Goal: Information Seeking & Learning: Check status

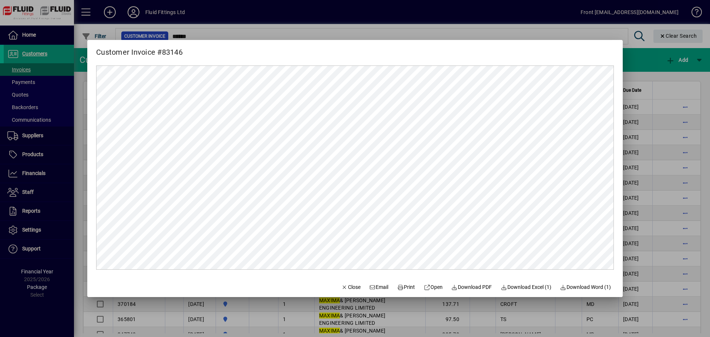
click at [342, 286] on span "Close" at bounding box center [350, 287] width 19 height 8
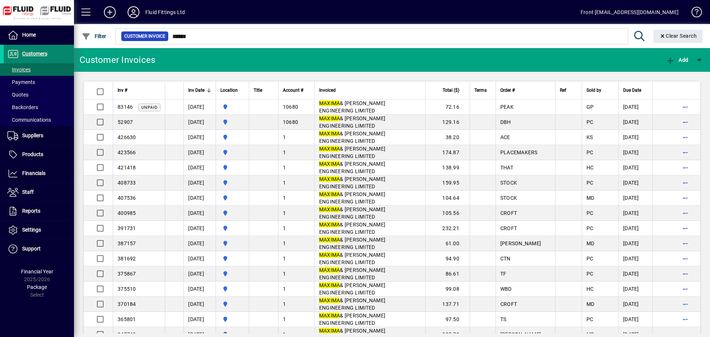
click at [37, 52] on span "Customers" at bounding box center [34, 54] width 25 height 6
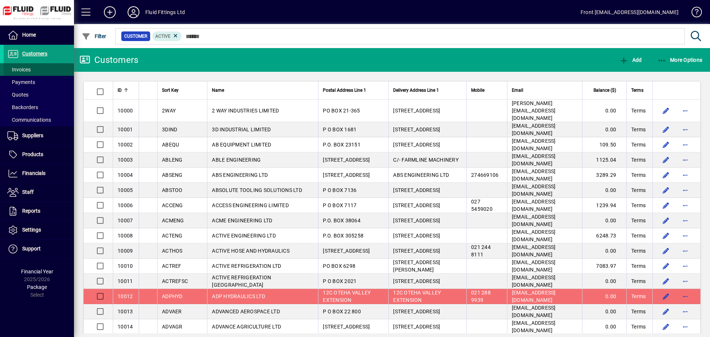
click at [23, 71] on span "Invoices" at bounding box center [18, 70] width 23 height 6
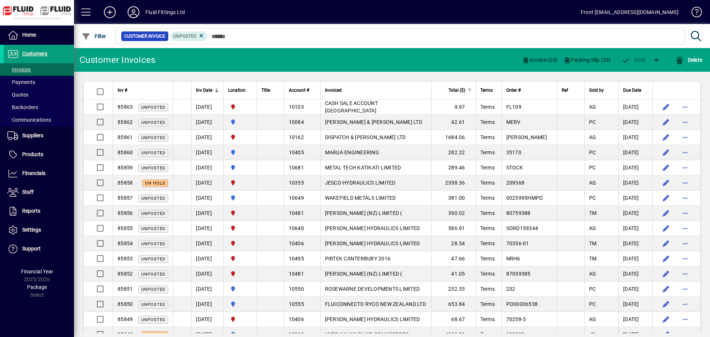
click at [470, 89] on div at bounding box center [469, 89] width 2 height 2
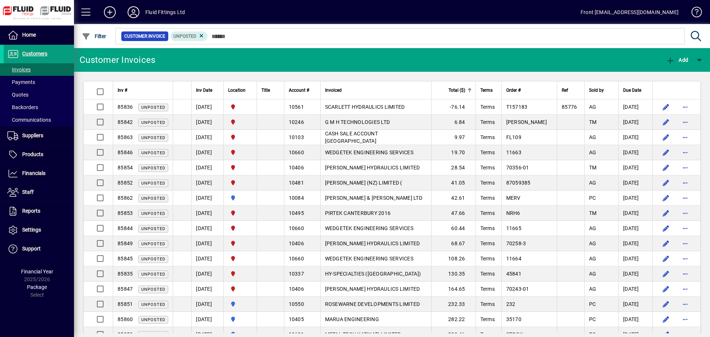
click at [470, 89] on div at bounding box center [469, 89] width 2 height 2
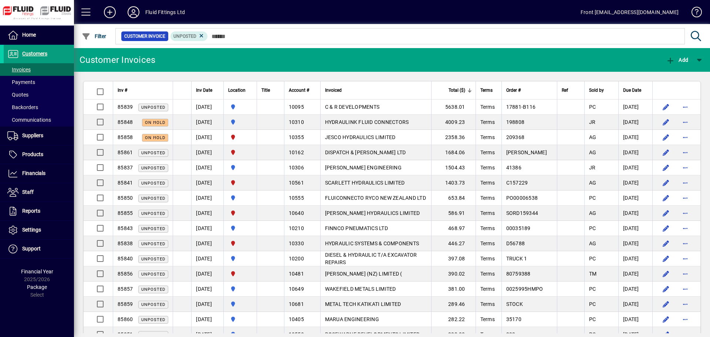
click at [471, 89] on div at bounding box center [470, 90] width 4 height 4
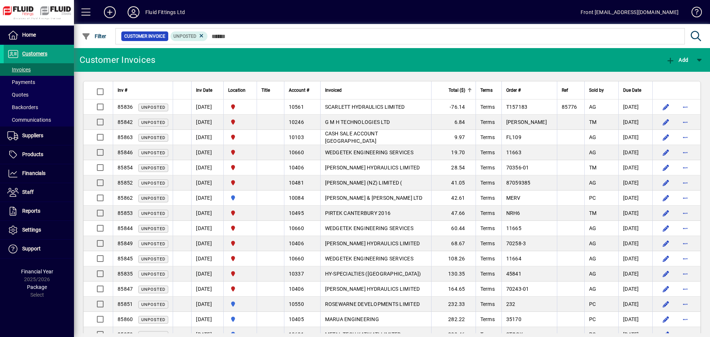
click at [470, 89] on div at bounding box center [469, 89] width 2 height 2
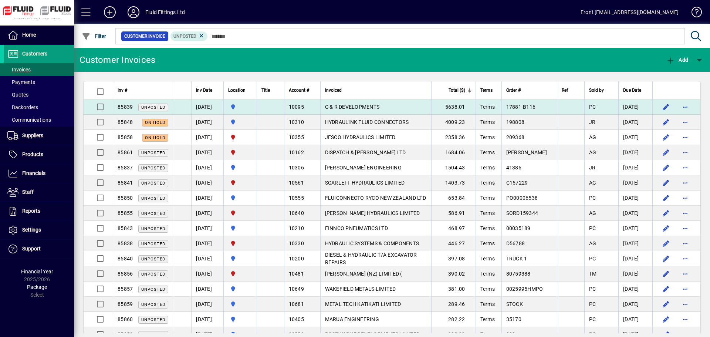
click at [205, 107] on td "[DATE]" at bounding box center [207, 106] width 32 height 15
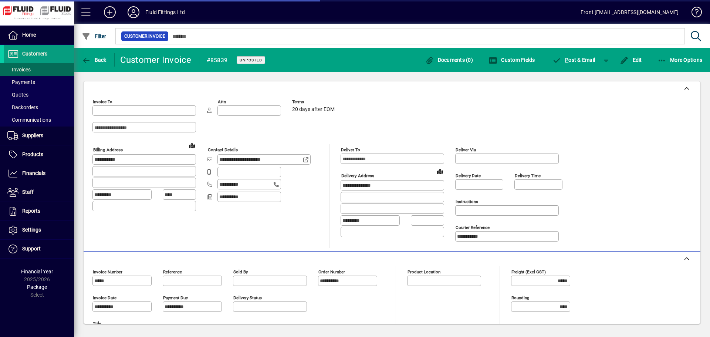
type input "**********"
type input "********"
type input "*********"
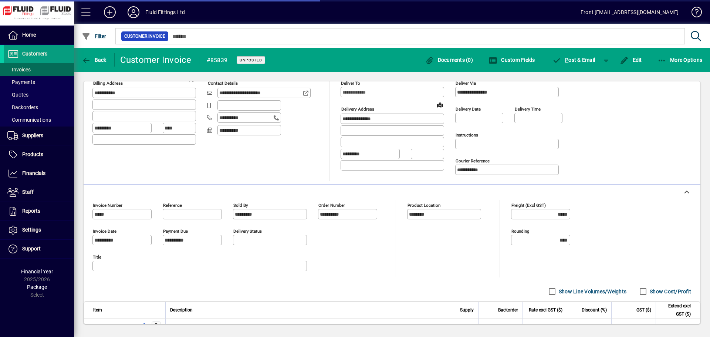
scroll to position [163, 0]
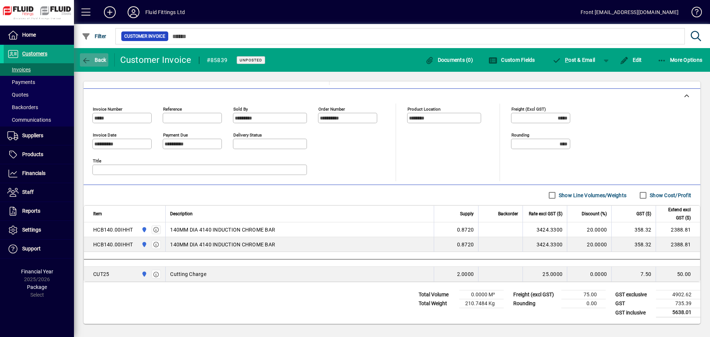
click at [87, 58] on icon "button" at bounding box center [86, 60] width 9 height 7
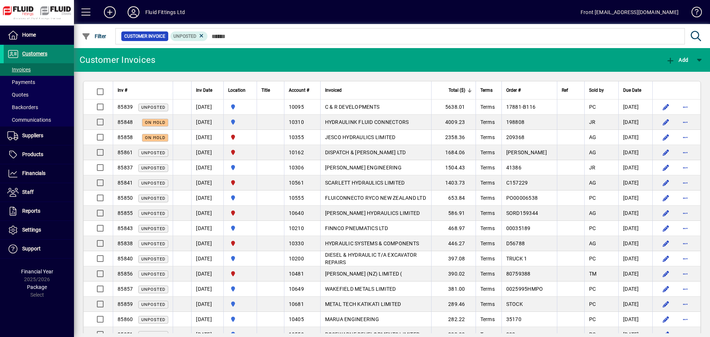
click at [32, 54] on span "Customers" at bounding box center [34, 54] width 25 height 6
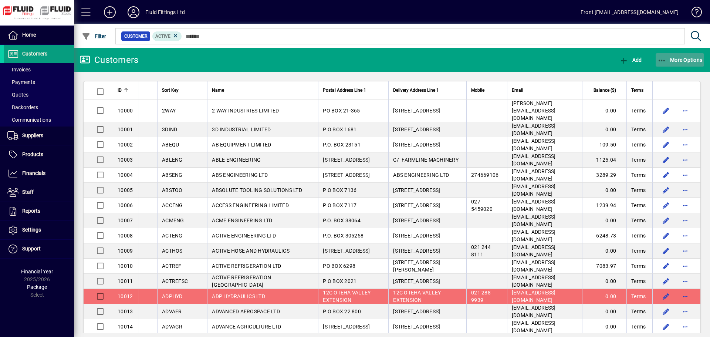
click at [664, 59] on icon "button" at bounding box center [662, 60] width 9 height 7
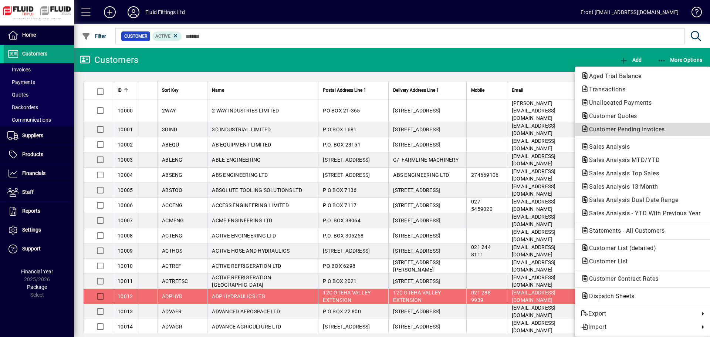
click at [628, 130] on span "Customer Pending Invoices" at bounding box center [625, 129] width 88 height 7
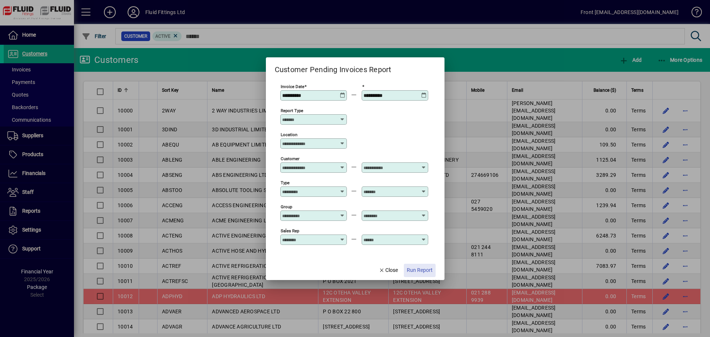
click at [427, 270] on span "Run Report" at bounding box center [420, 270] width 26 height 8
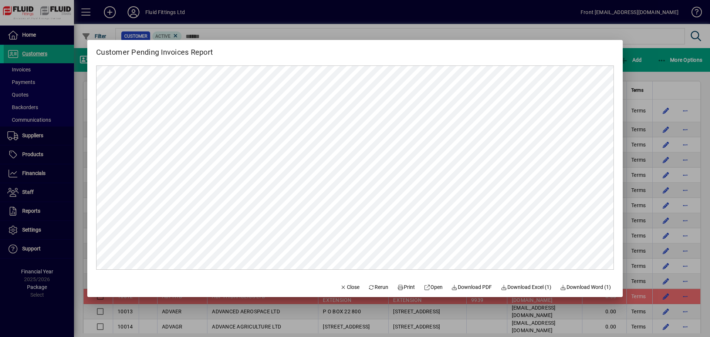
click at [37, 54] on div at bounding box center [355, 168] width 710 height 337
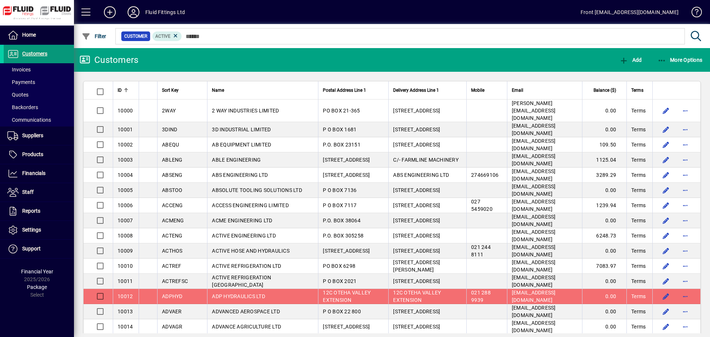
click at [40, 54] on span "Customers" at bounding box center [34, 54] width 25 height 6
